Goal: Find specific page/section

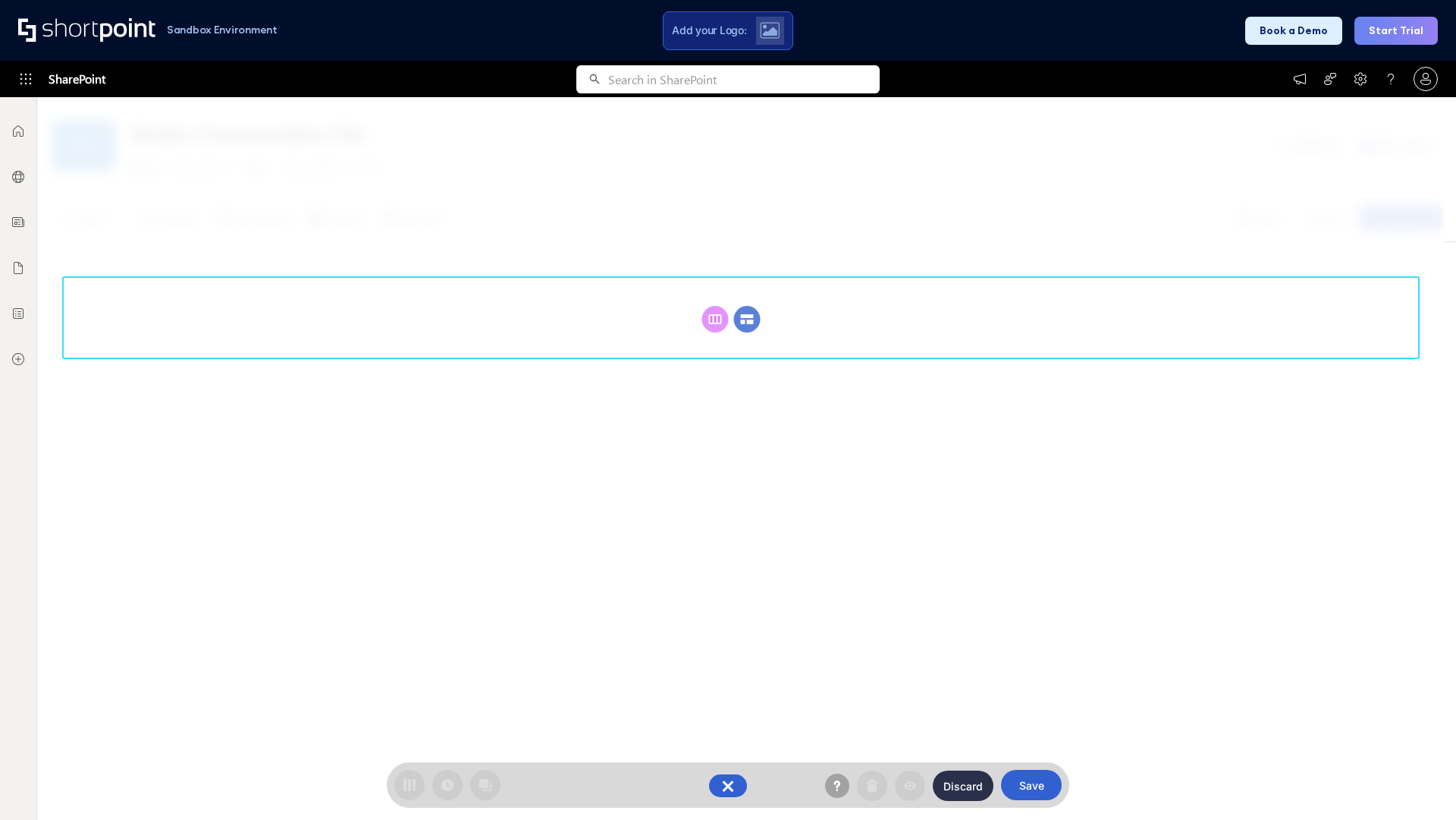
scroll to position [208, 0]
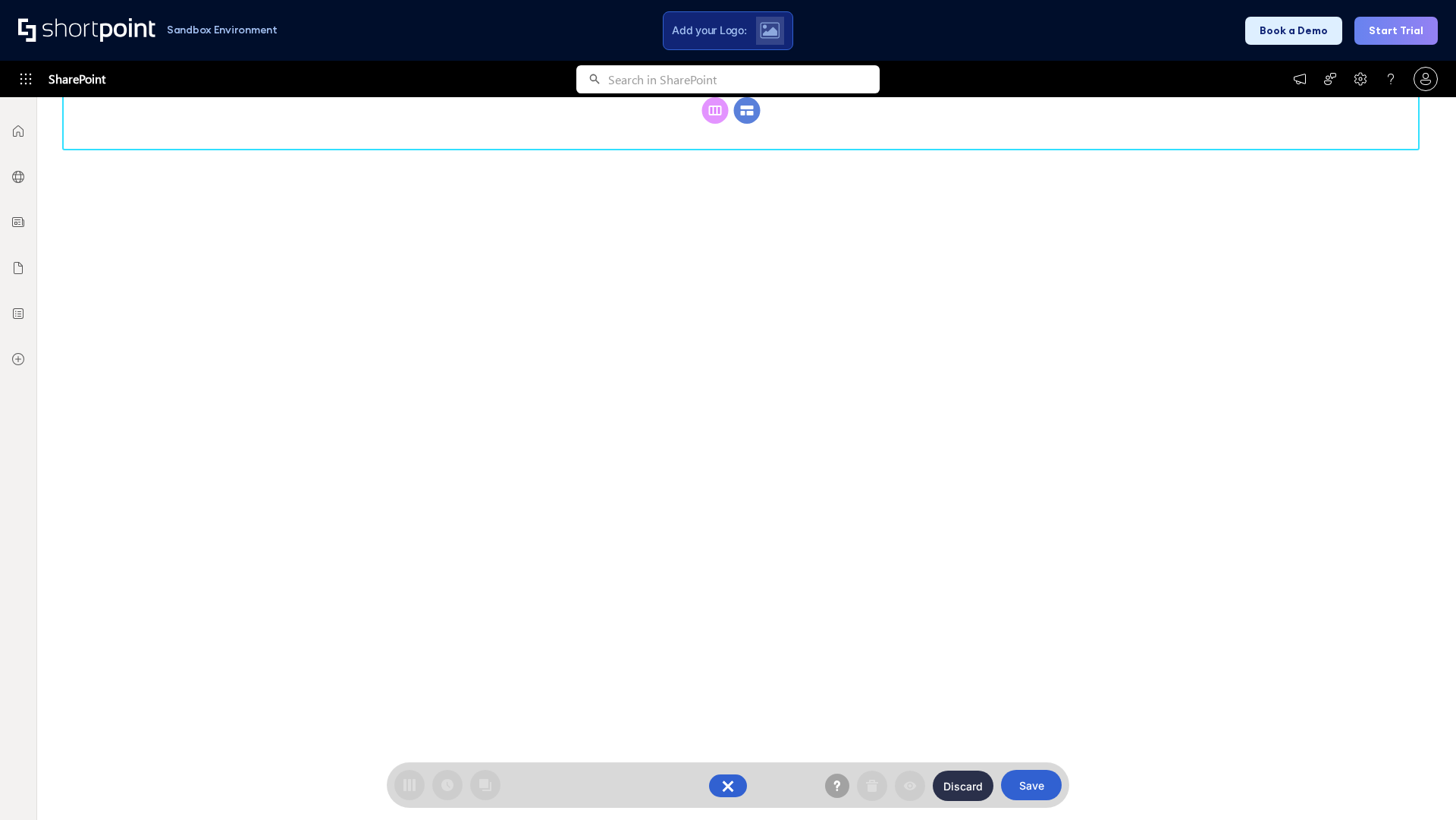
click at [747, 124] on circle at bounding box center [747, 111] width 27 height 27
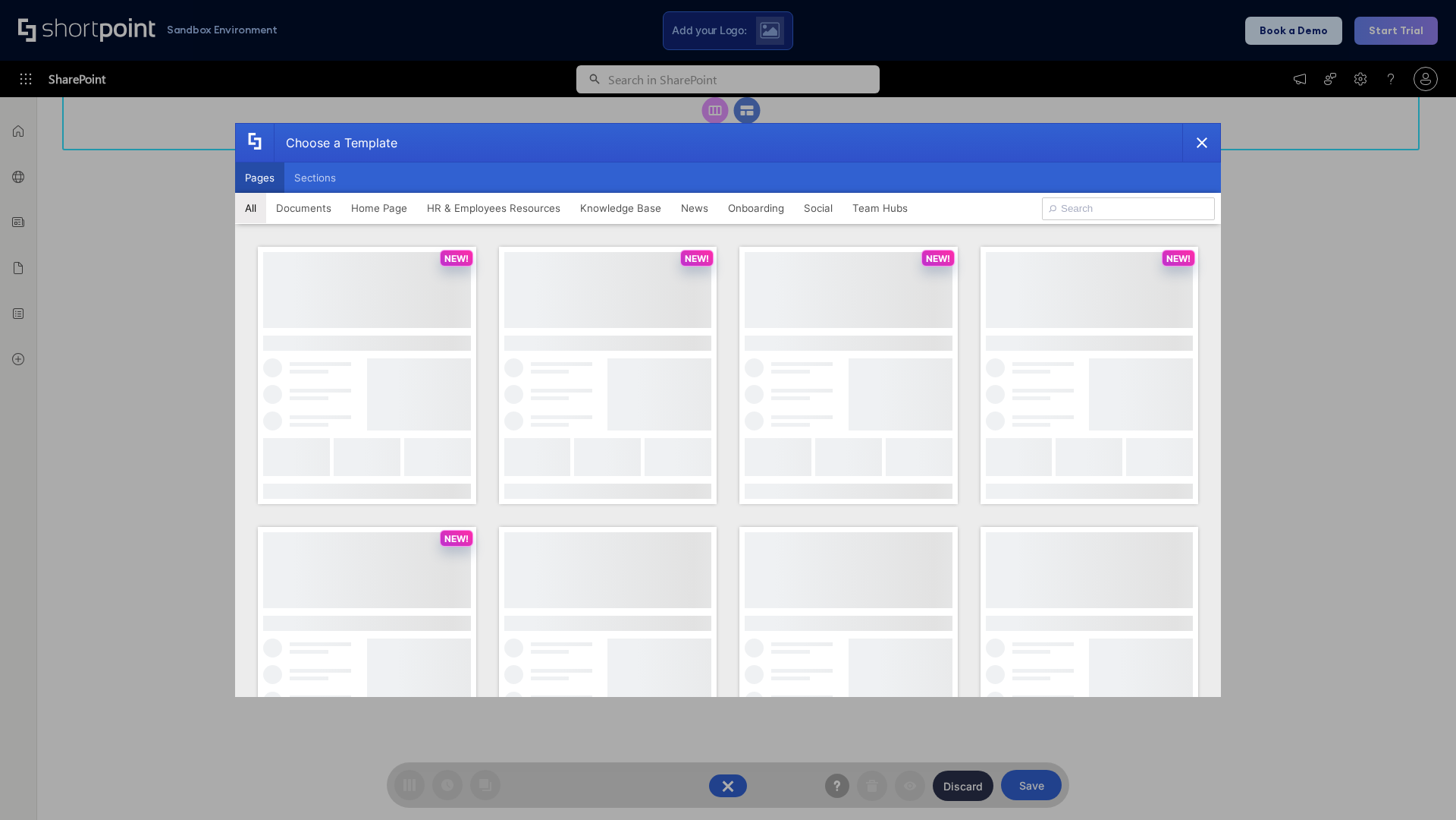
scroll to position [0, 0]
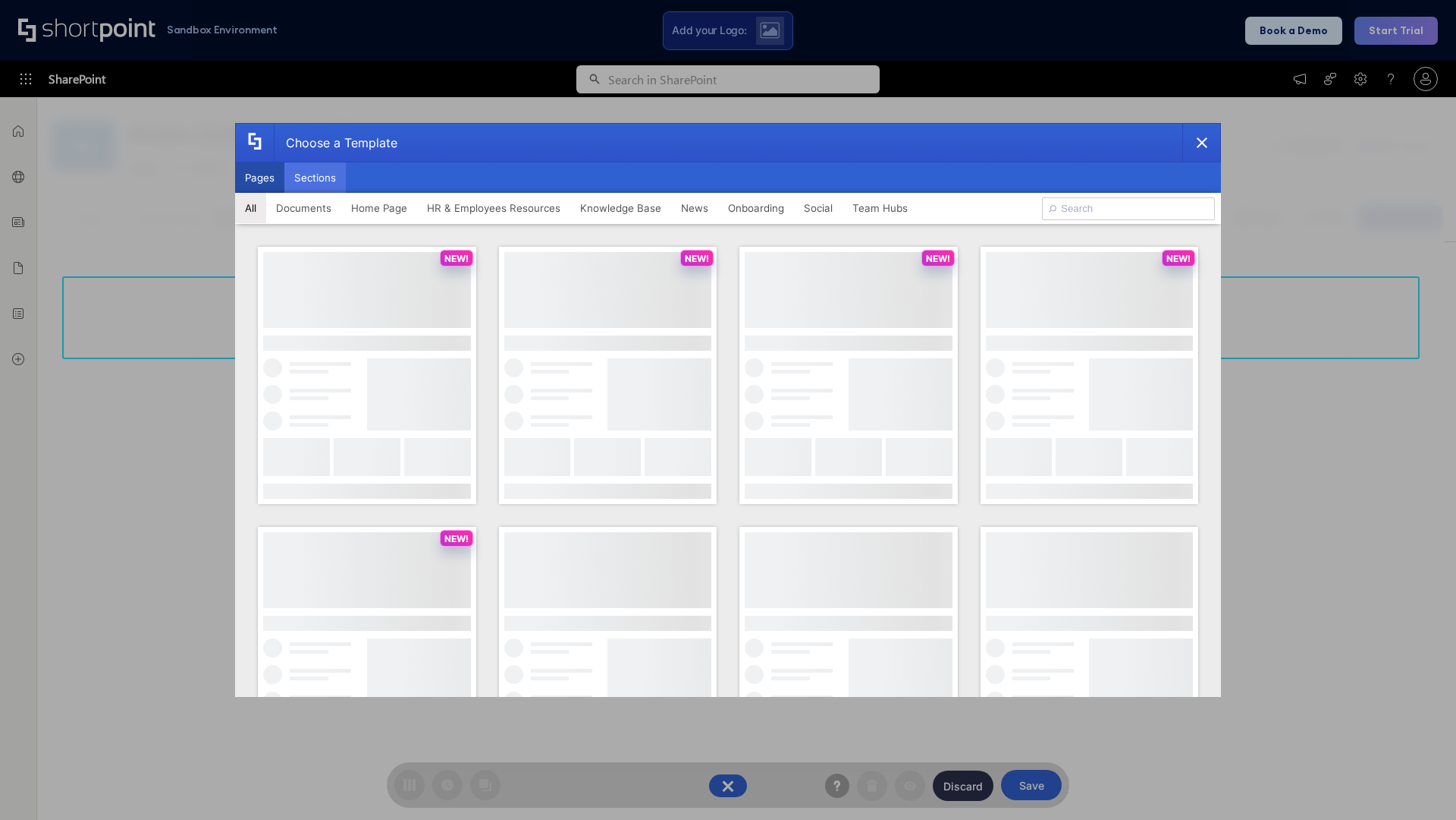
click at [315, 177] on button "Sections" at bounding box center [315, 177] width 61 height 30
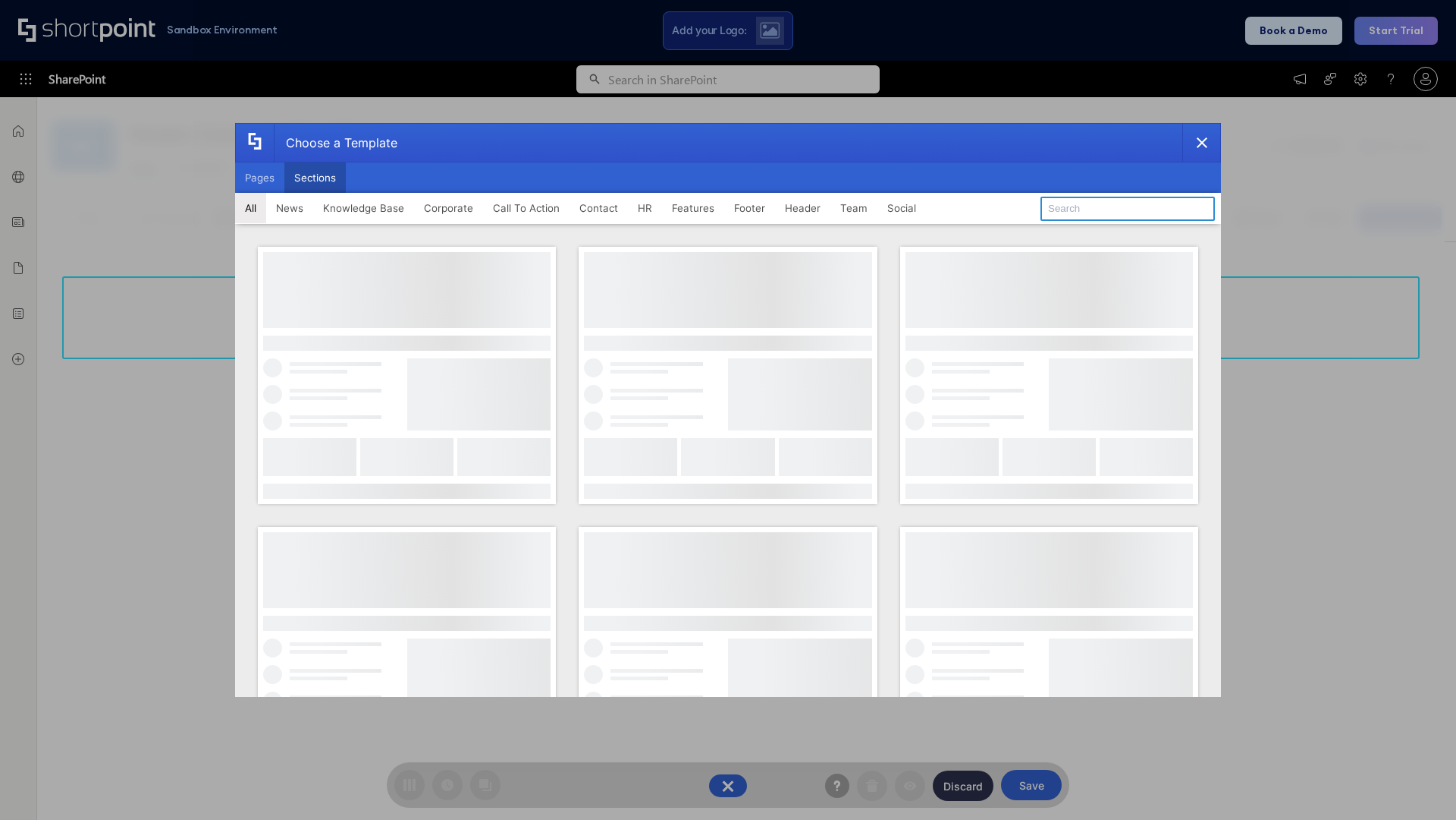
type input "Footer 5"
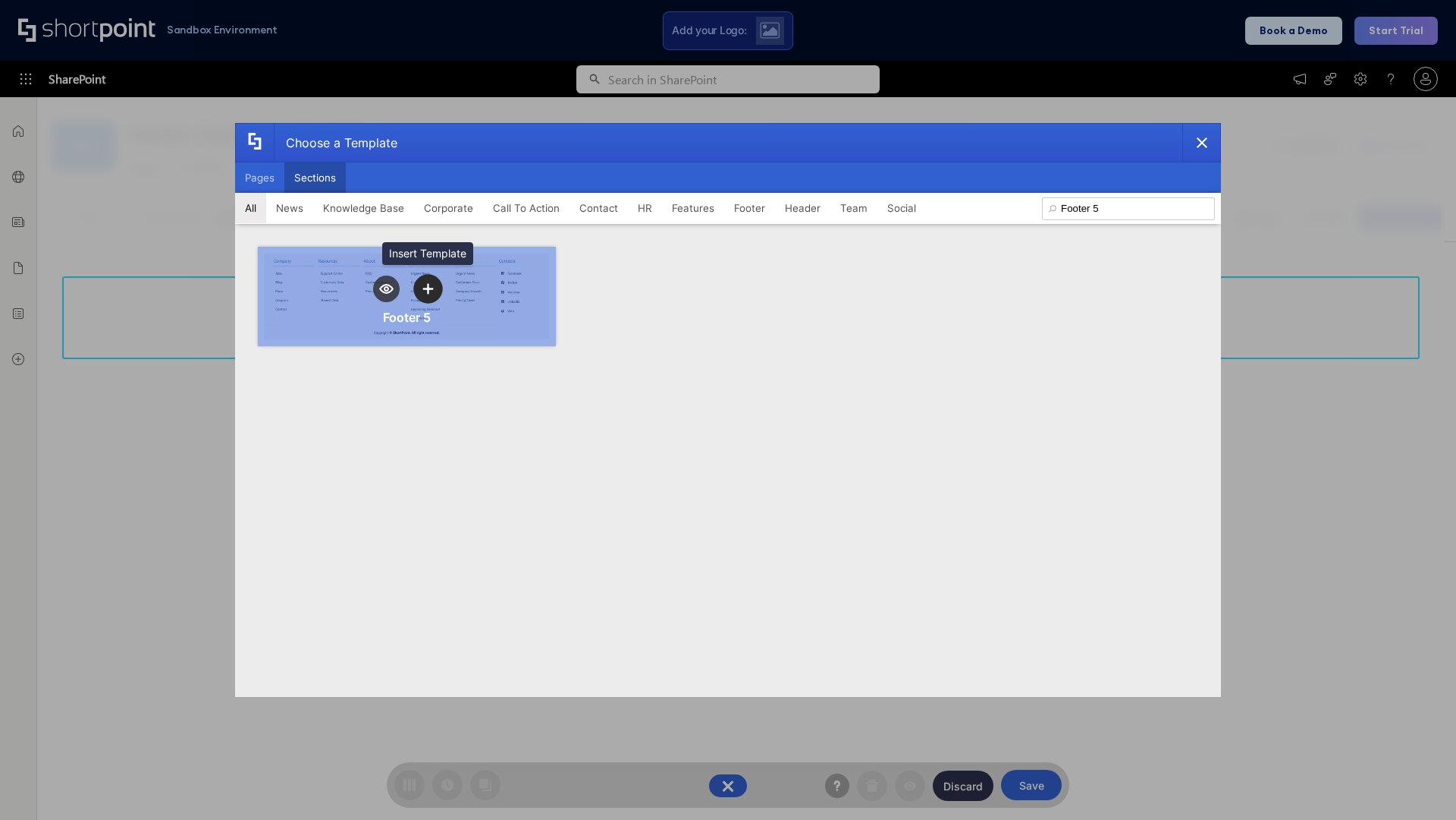
click at [427, 288] on icon "template selector" at bounding box center [427, 288] width 11 height 11
